Goal: Information Seeking & Learning: Find specific fact

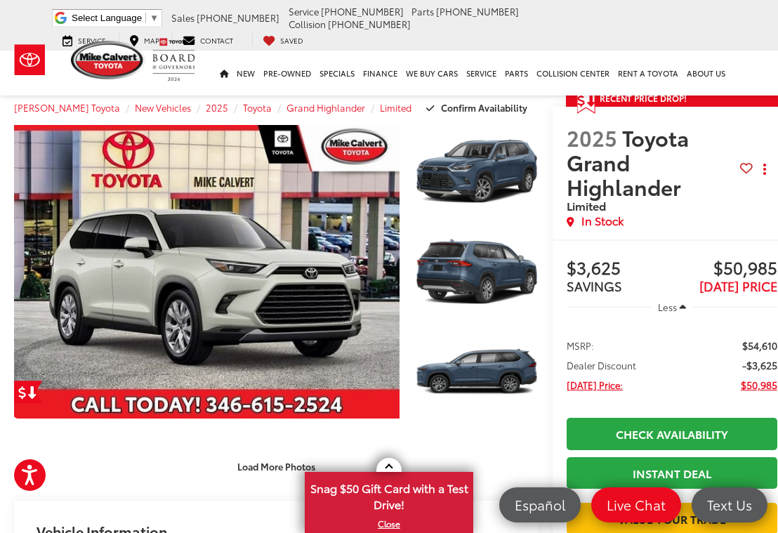
click at [483, 185] on link "Expand Photo 1" at bounding box center [477, 171] width 124 height 93
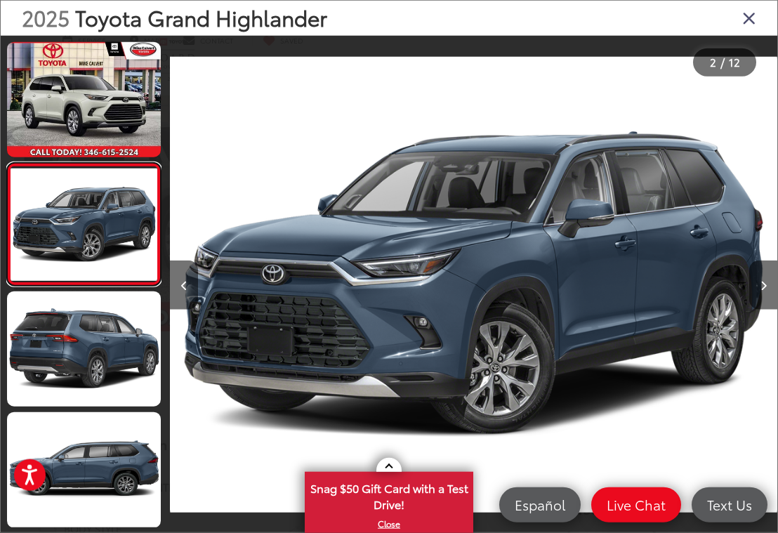
scroll to position [91, 0]
click at [769, 308] on button "Next image" at bounding box center [763, 284] width 28 height 49
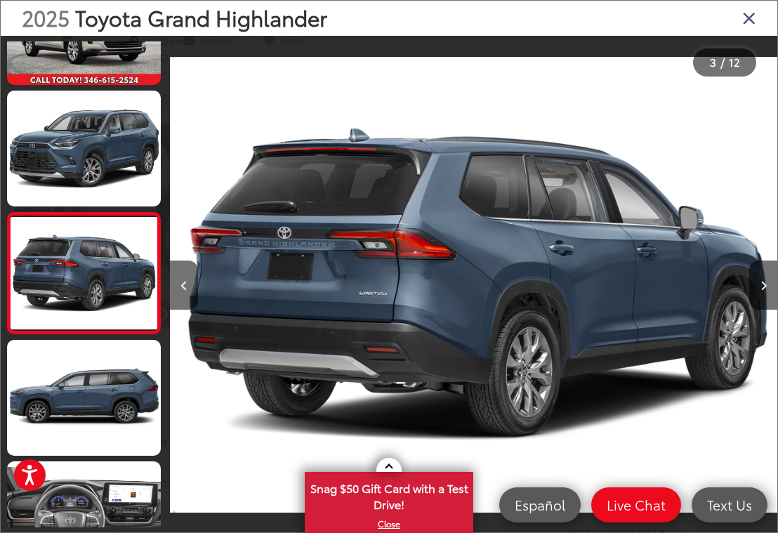
scroll to position [0, 1214]
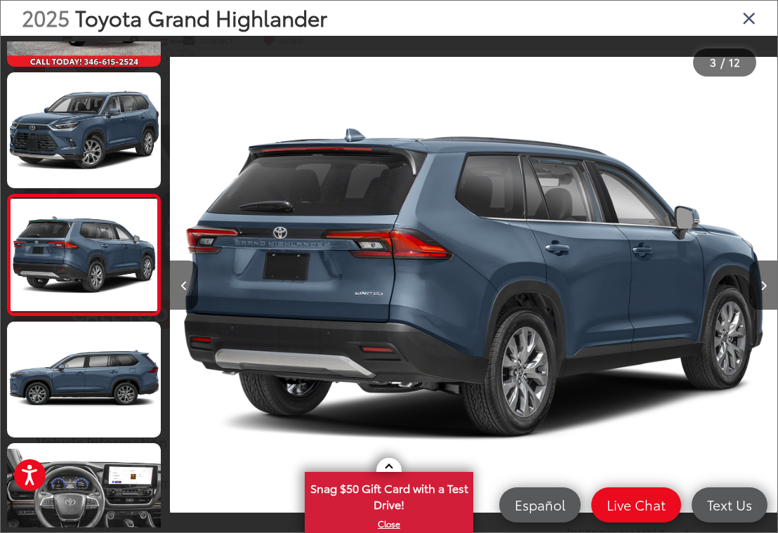
click at [770, 305] on button "Next image" at bounding box center [763, 284] width 28 height 49
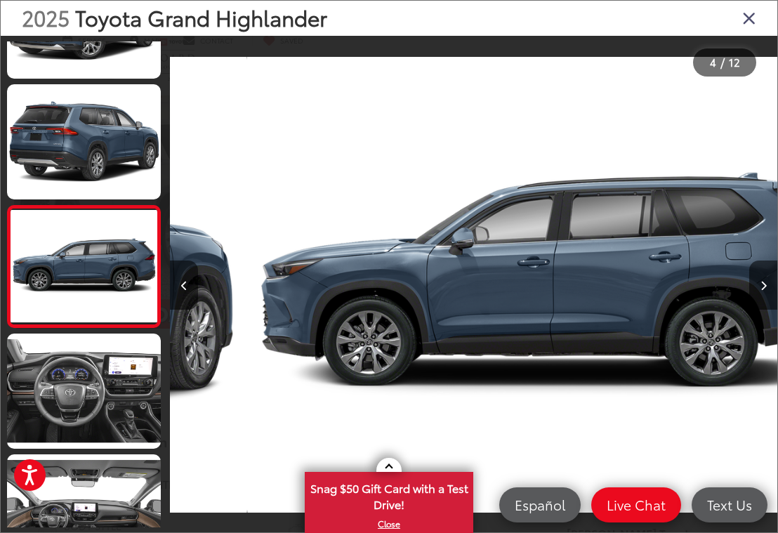
scroll to position [0, 1821]
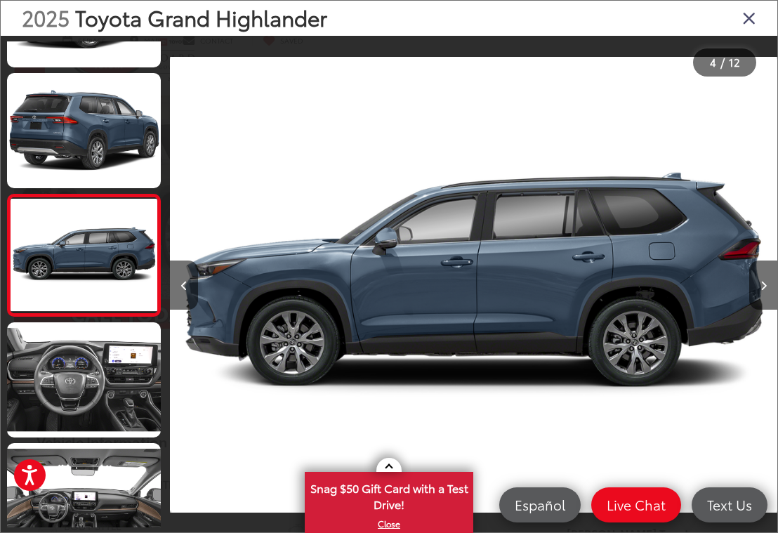
click at [772, 304] on button "Next image" at bounding box center [763, 284] width 28 height 49
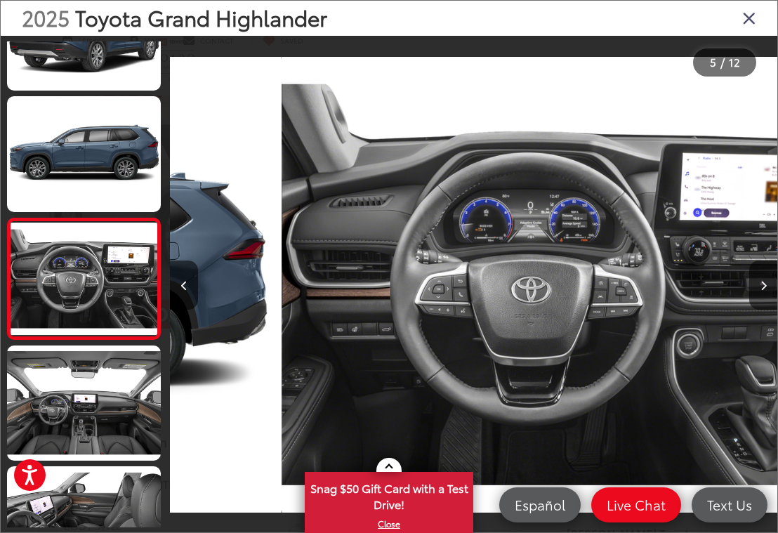
scroll to position [0, 2428]
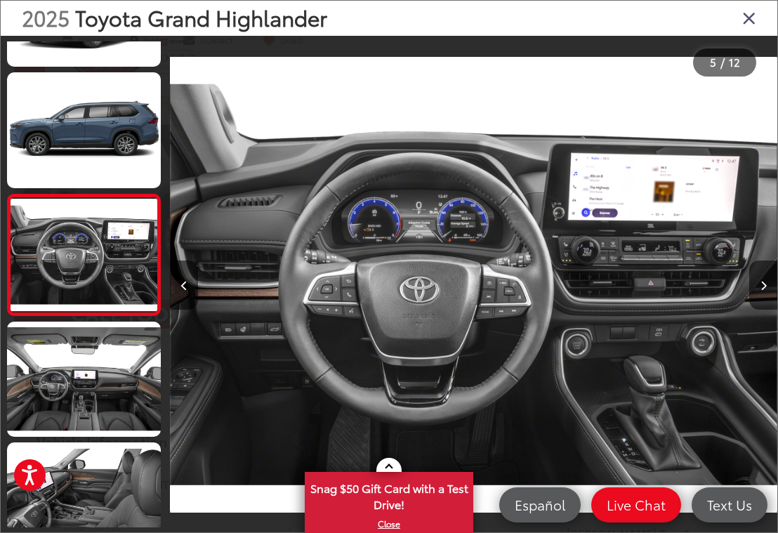
click at [770, 306] on button "Next image" at bounding box center [763, 284] width 28 height 49
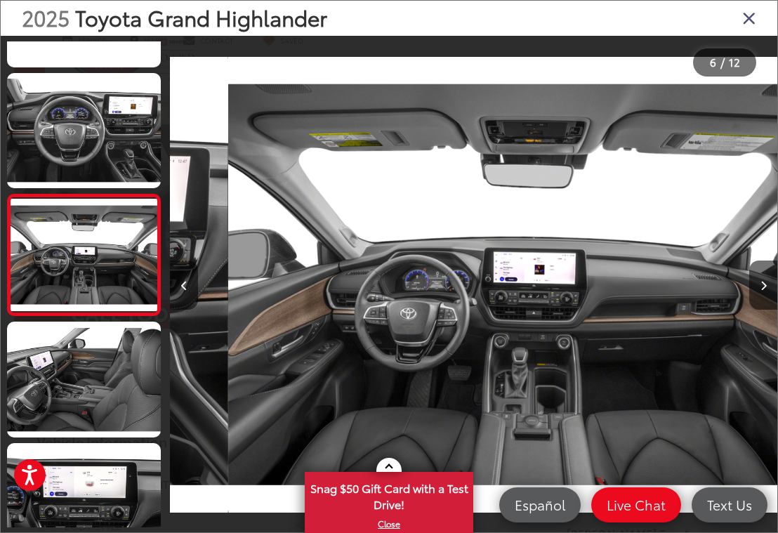
scroll to position [0, 3035]
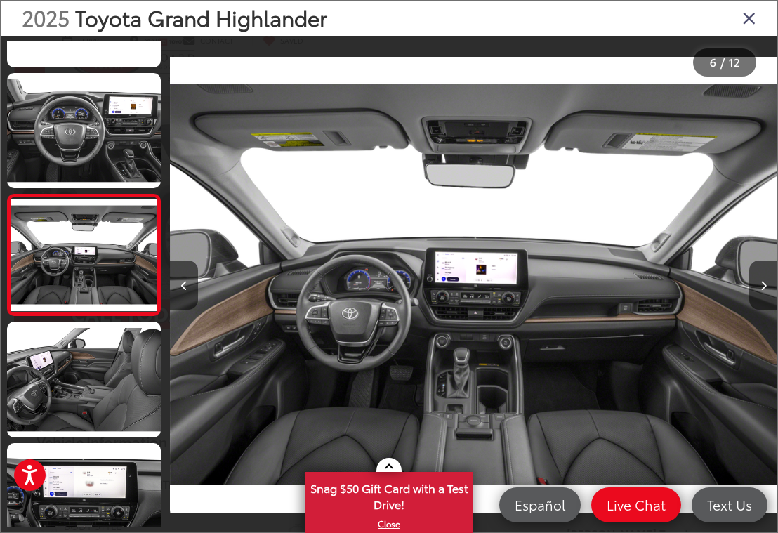
click at [774, 307] on button "Next image" at bounding box center [763, 284] width 28 height 49
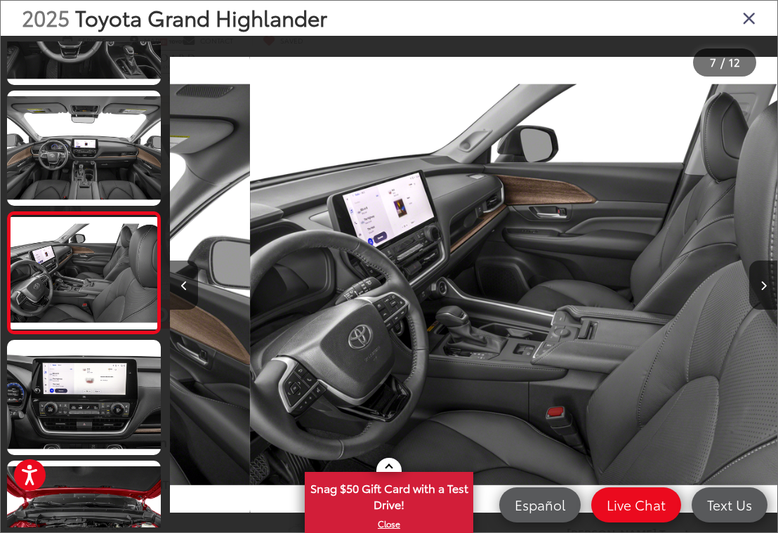
scroll to position [0, 3643]
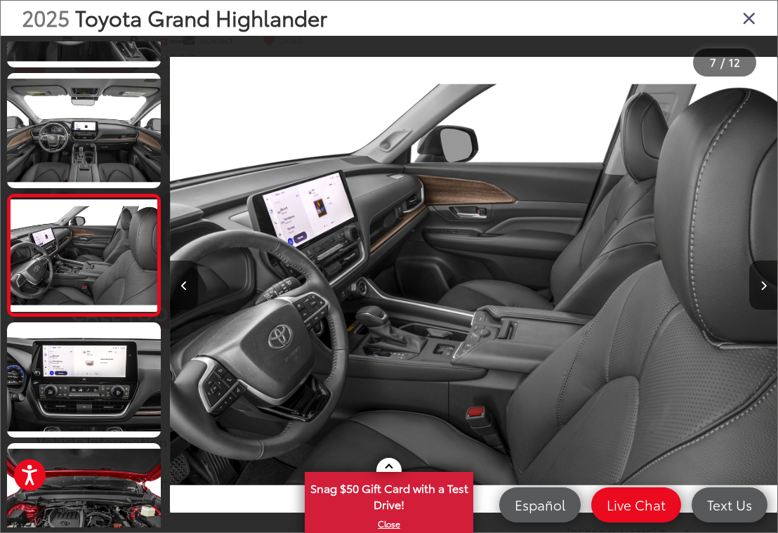
click at [774, 305] on button "Next image" at bounding box center [763, 284] width 28 height 49
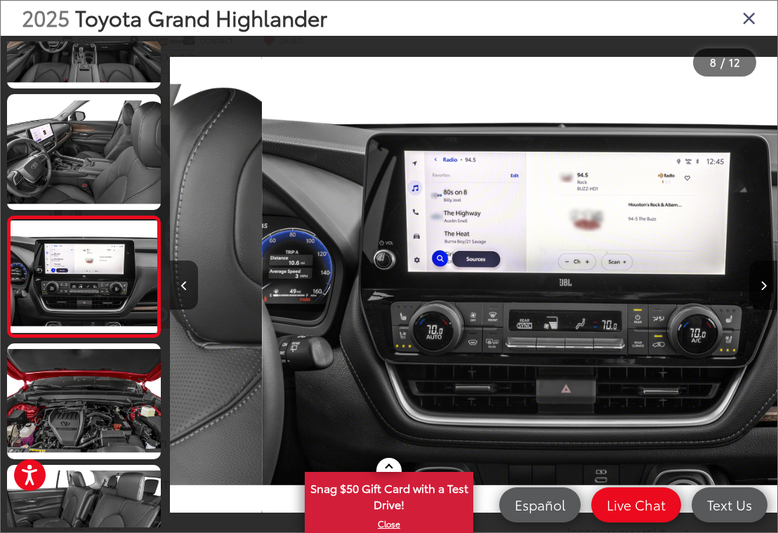
scroll to position [0, 4250]
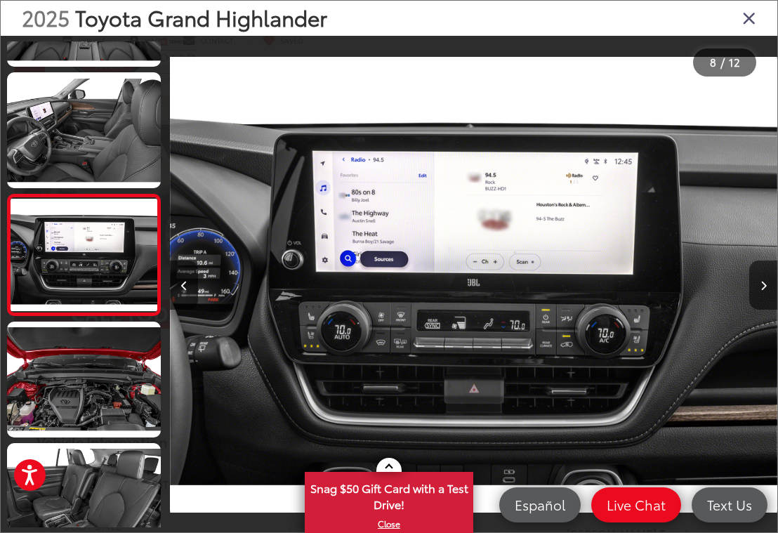
click at [772, 301] on button "Next image" at bounding box center [763, 284] width 28 height 49
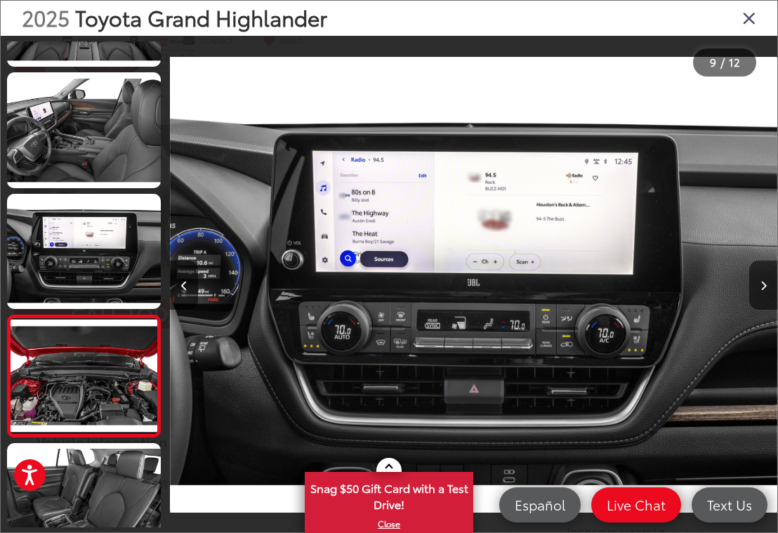
scroll to position [0, 0]
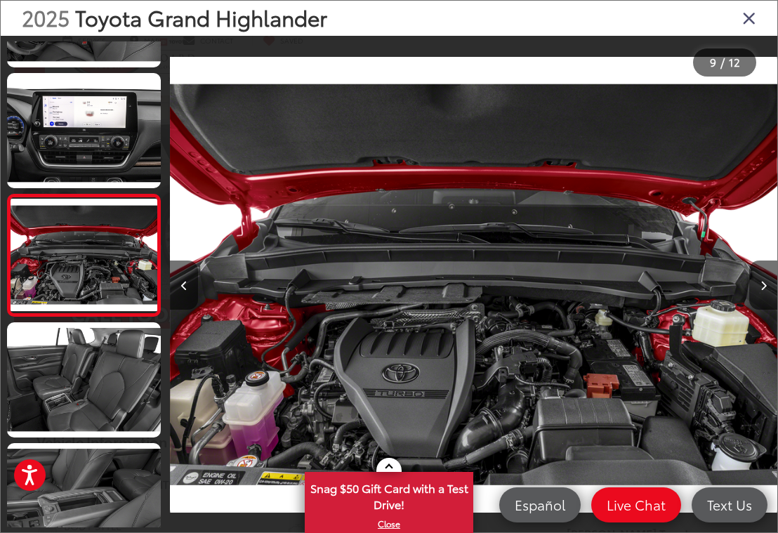
click at [775, 305] on button "Next image" at bounding box center [763, 284] width 28 height 49
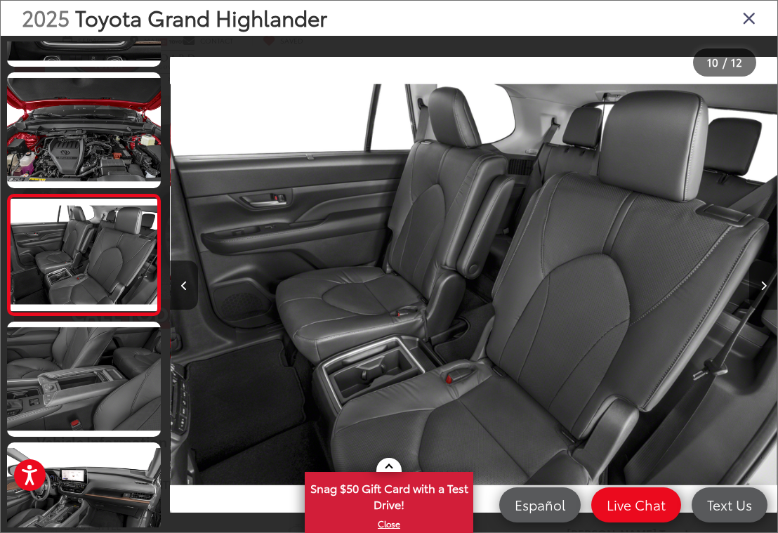
click at [775, 297] on button "Next image" at bounding box center [763, 284] width 28 height 49
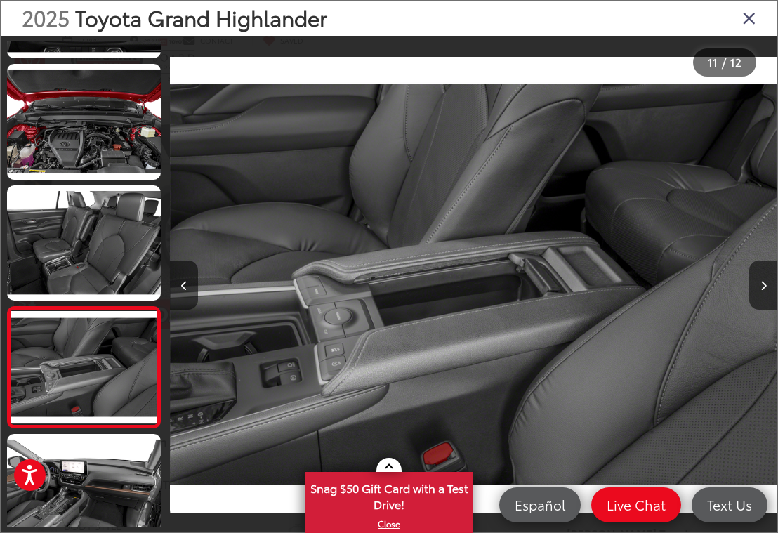
click at [769, 306] on button "Next image" at bounding box center [763, 284] width 28 height 49
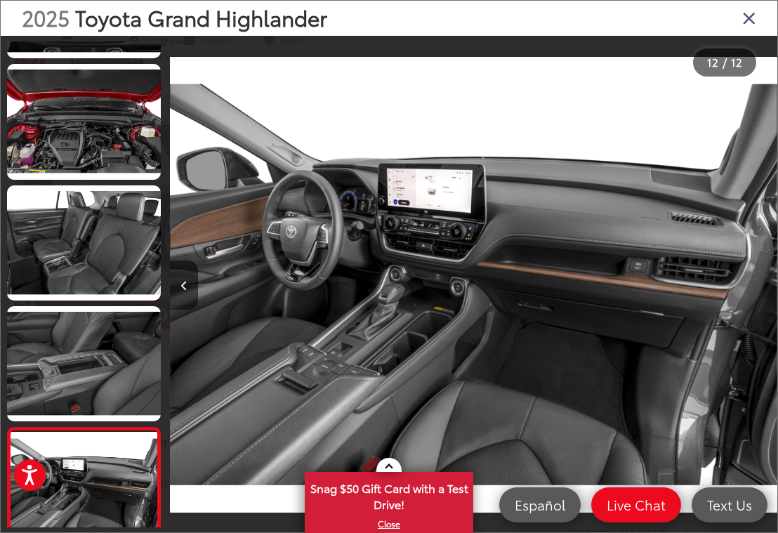
click at [770, 303] on div at bounding box center [701, 285] width 152 height 498
click at [755, 39] on div at bounding box center [701, 285] width 152 height 498
click at [750, 23] on icon "Close gallery" at bounding box center [749, 17] width 14 height 18
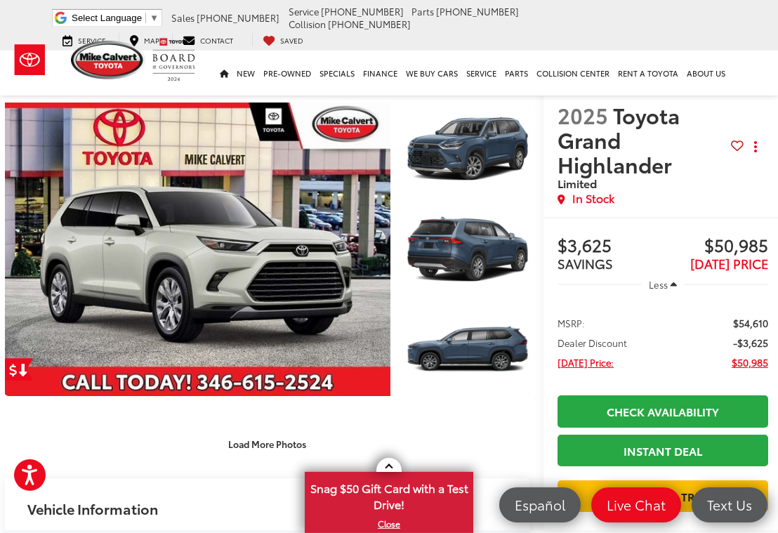
click at [498, 258] on link "Expand Photo 2" at bounding box center [468, 249] width 124 height 93
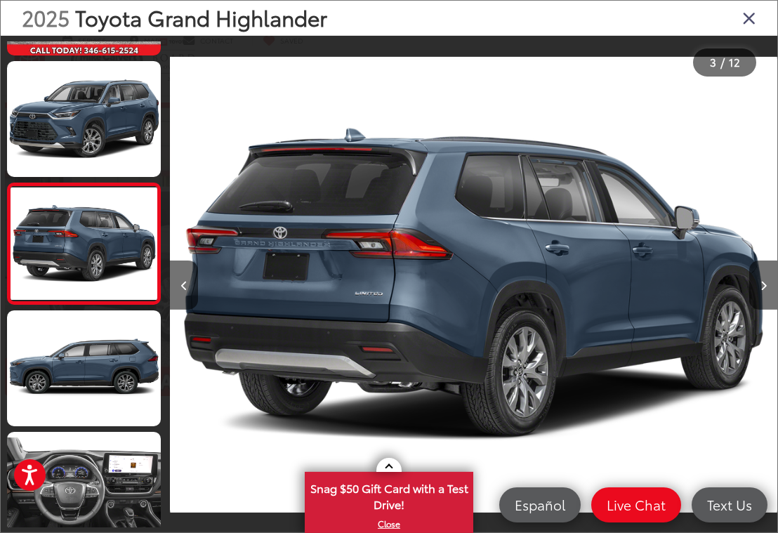
click at [754, 27] on icon "Close gallery" at bounding box center [749, 17] width 14 height 18
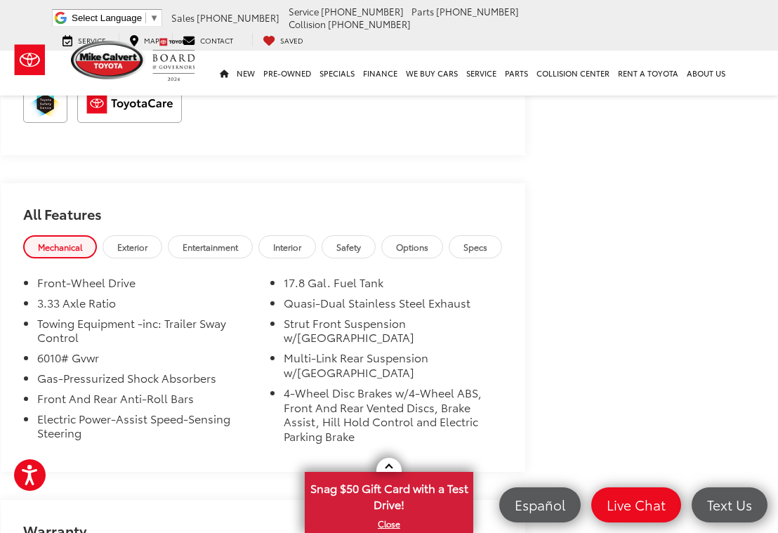
scroll to position [1356, 13]
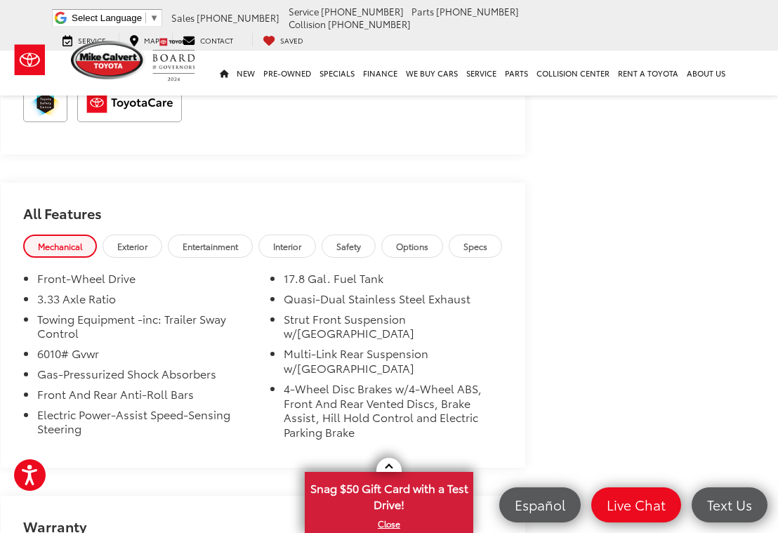
click at [305, 248] on link "Interior" at bounding box center [287, 245] width 58 height 23
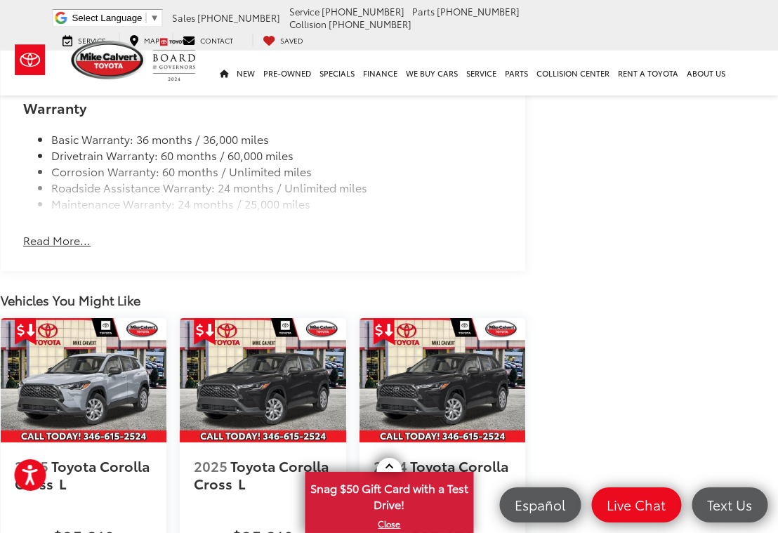
scroll to position [2524, 13]
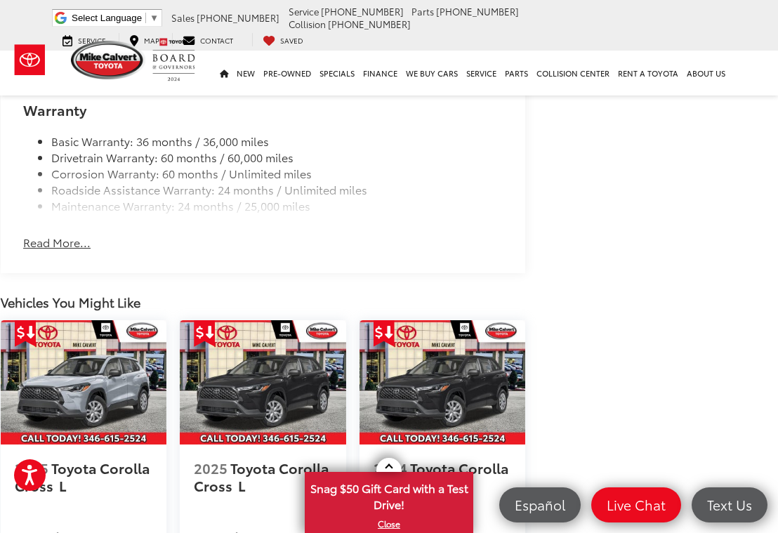
click at [70, 234] on button "Read More..." at bounding box center [56, 242] width 67 height 16
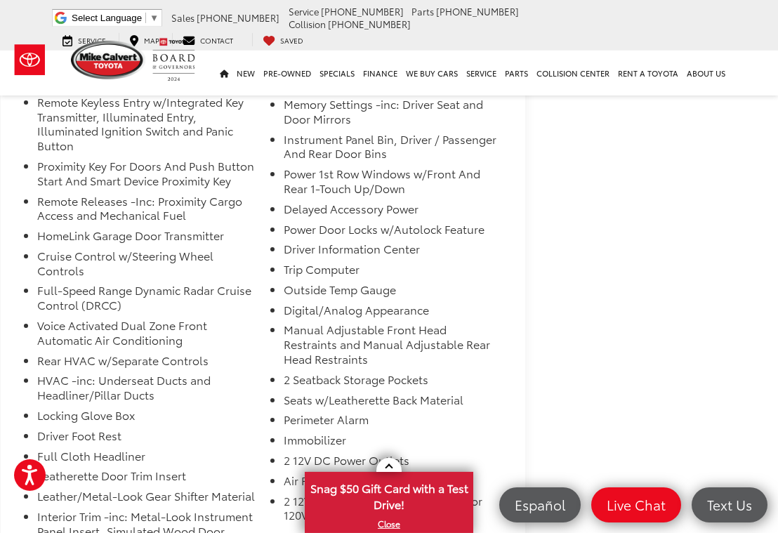
scroll to position [1982, 13]
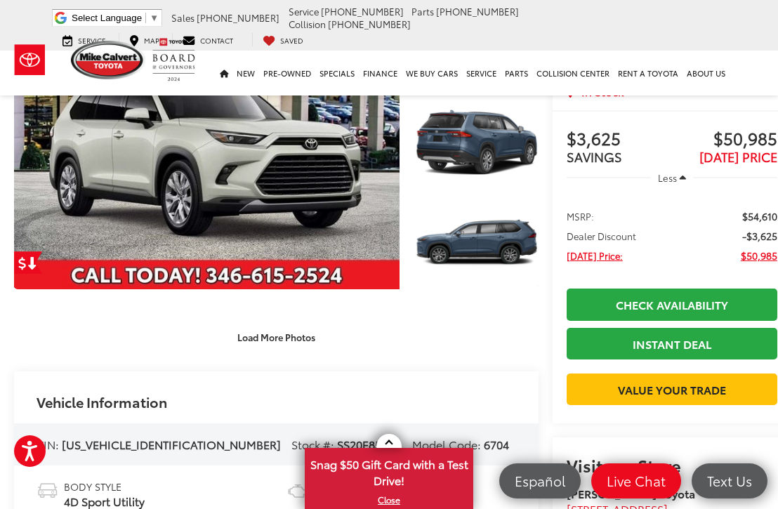
click at [182, 448] on div "VIN: [US_VEHICLE_IDENTIFICATION_NUMBER] Stock #: SS20E853*O Model Code: 6704" at bounding box center [276, 444] width 524 height 42
click at [141, 453] on div "VIN: 5TDAAAA54SS026716 Stock #: SS20E853*O Model Code: 6704" at bounding box center [276, 444] width 524 height 42
click at [133, 449] on span "[US_VEHICLE_IDENTIFICATION_NUMBER]" at bounding box center [171, 444] width 219 height 16
click at [176, 449] on span "[US_VEHICLE_IDENTIFICATION_NUMBER]" at bounding box center [171, 444] width 219 height 16
copy div "[US_VEHICLE_IDENTIFICATION_NUMBER]"
